Goal: Transaction & Acquisition: Purchase product/service

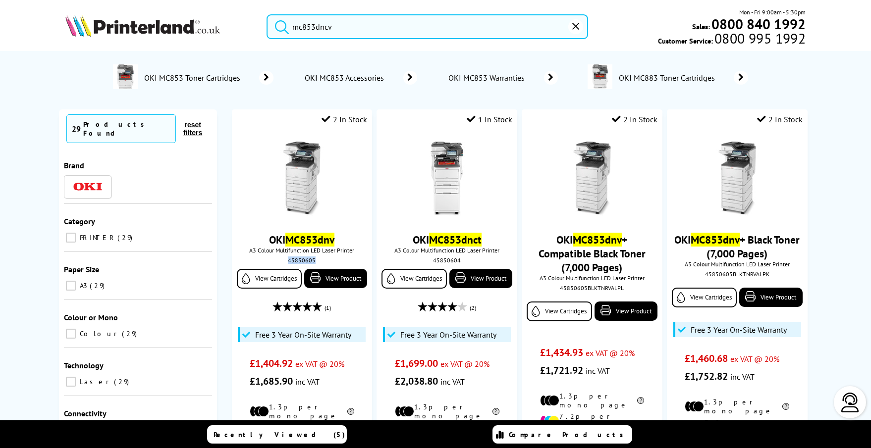
click at [574, 31] on button "reset" at bounding box center [575, 26] width 15 height 15
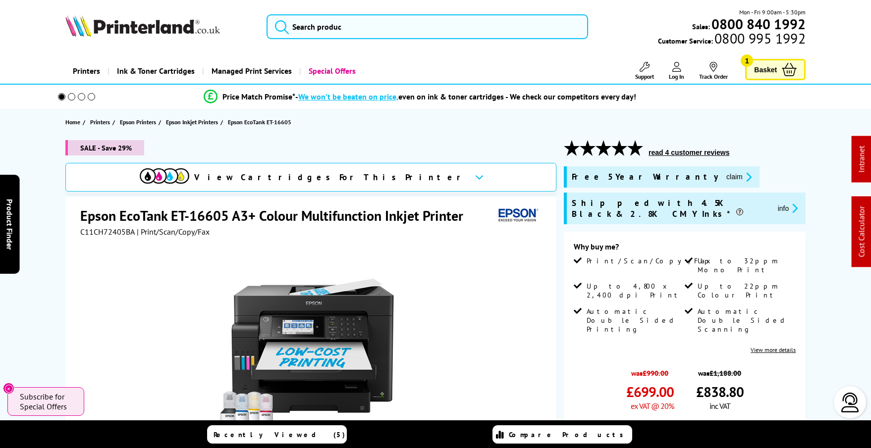
click at [71, 98] on span at bounding box center [71, 96] width 7 height 7
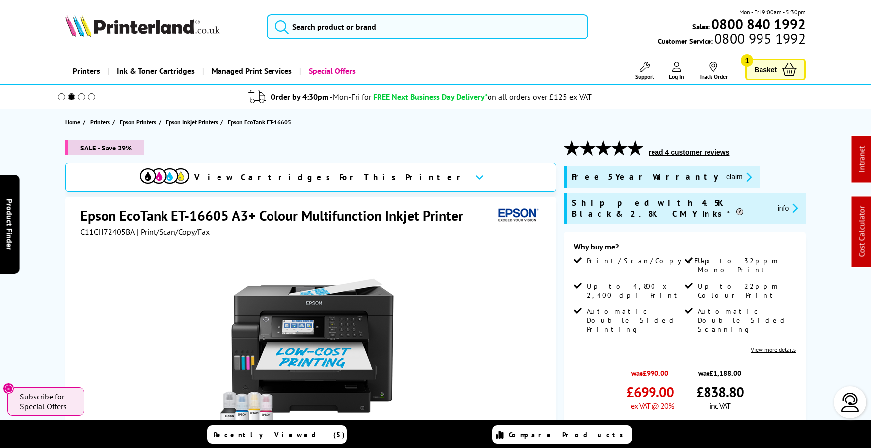
drag, startPoint x: 613, startPoint y: 99, endPoint x: 271, endPoint y: 100, distance: 342.3
click at [271, 100] on li "Order by 4:30pm - Mon-Fri for FREE Next Business Day Delivery* on all orders ov…" at bounding box center [419, 96] width 751 height 17
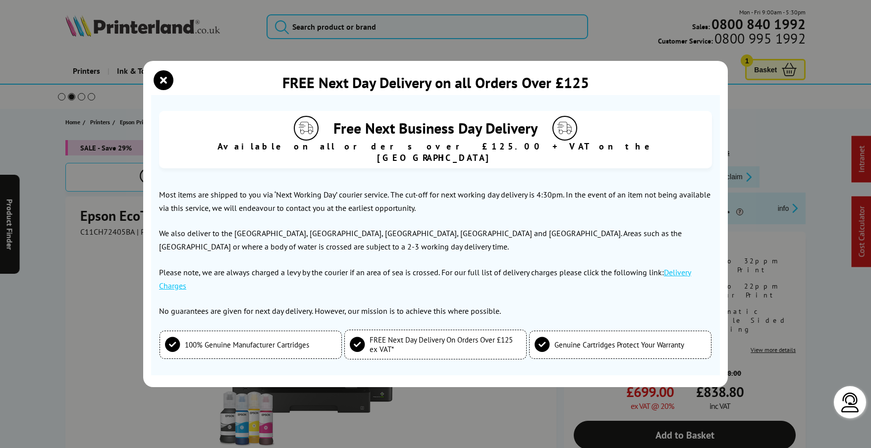
copy li "Order by 4:30pm - Mon-Fri for FREE Next Business Day Delivery* on all orders ov…"
click at [165, 87] on icon "close modal" at bounding box center [164, 80] width 20 height 20
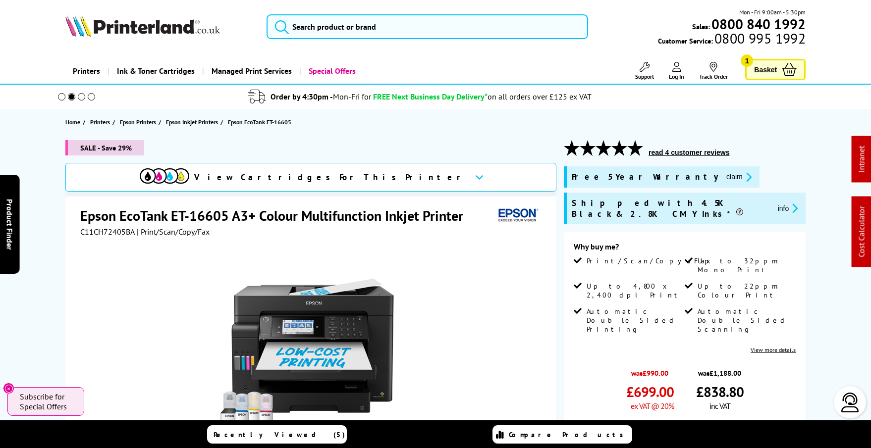
copy li "Order by 4:30pm - Mon-Fri for FREE Next Business Day Delivery* on all orders ov…"
click at [741, 121] on section "Home Printers Epson Printers Epson Inkjet Printers Epson EcoTank ET-16605" at bounding box center [435, 122] width 793 height 26
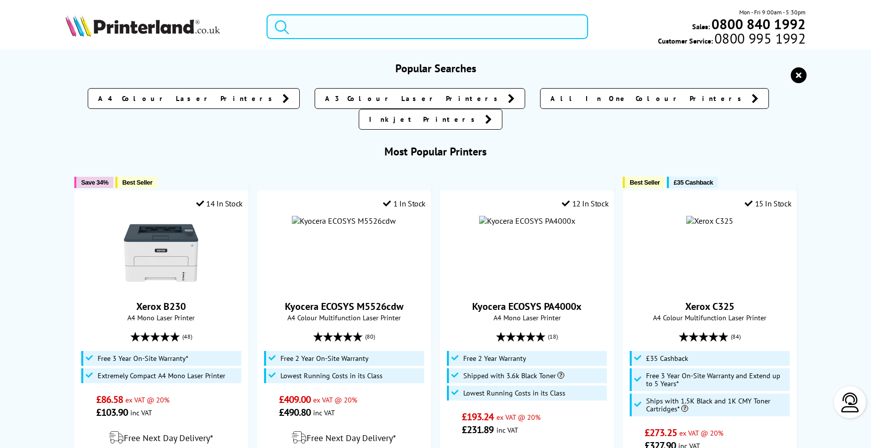
click at [391, 25] on input "search" at bounding box center [426, 26] width 321 height 25
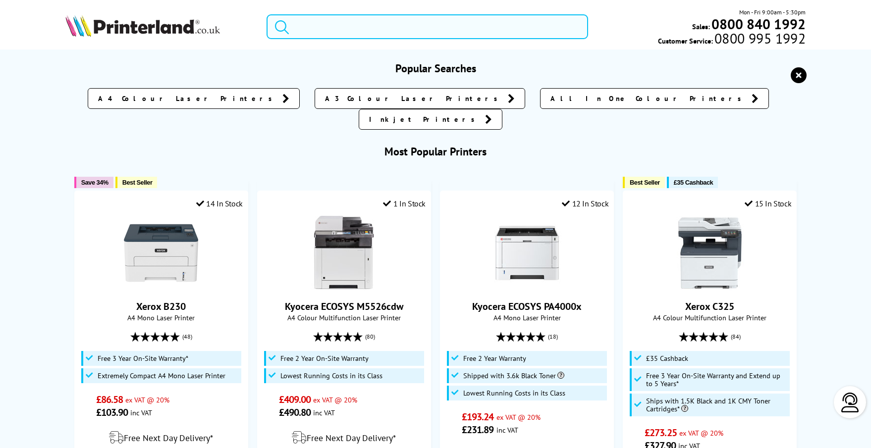
paste input "497N07968"
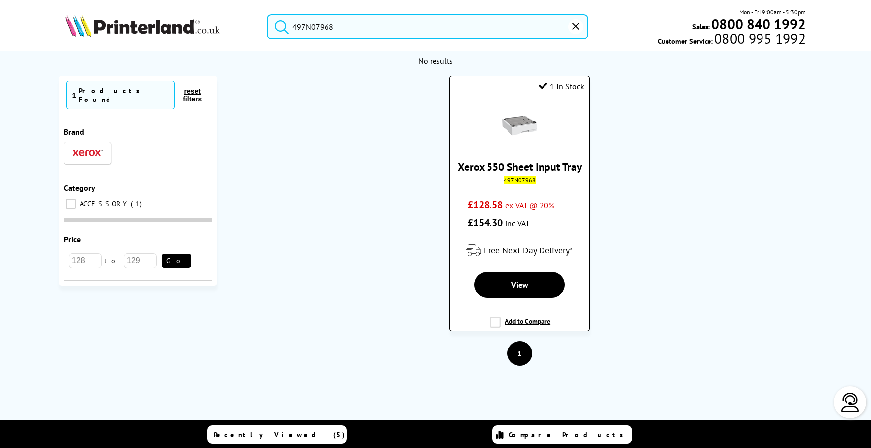
type input "497N07968"
click at [518, 132] on img at bounding box center [519, 125] width 35 height 35
